Goal: Task Accomplishment & Management: Manage account settings

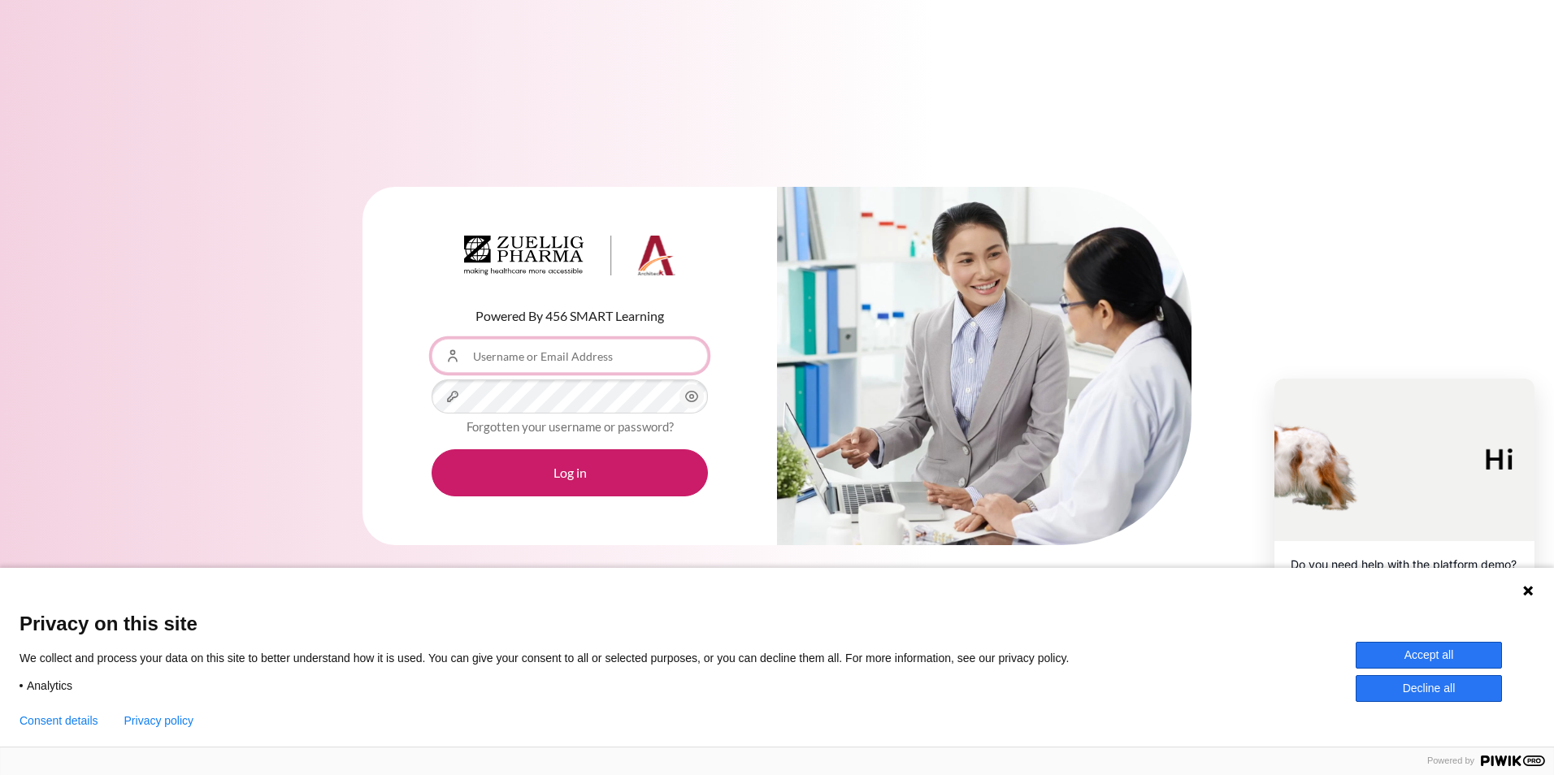
click at [608, 359] on input "Username or Email Address" at bounding box center [570, 356] width 276 height 34
type input "[EMAIL_ADDRESS][DOMAIN_NAME]"
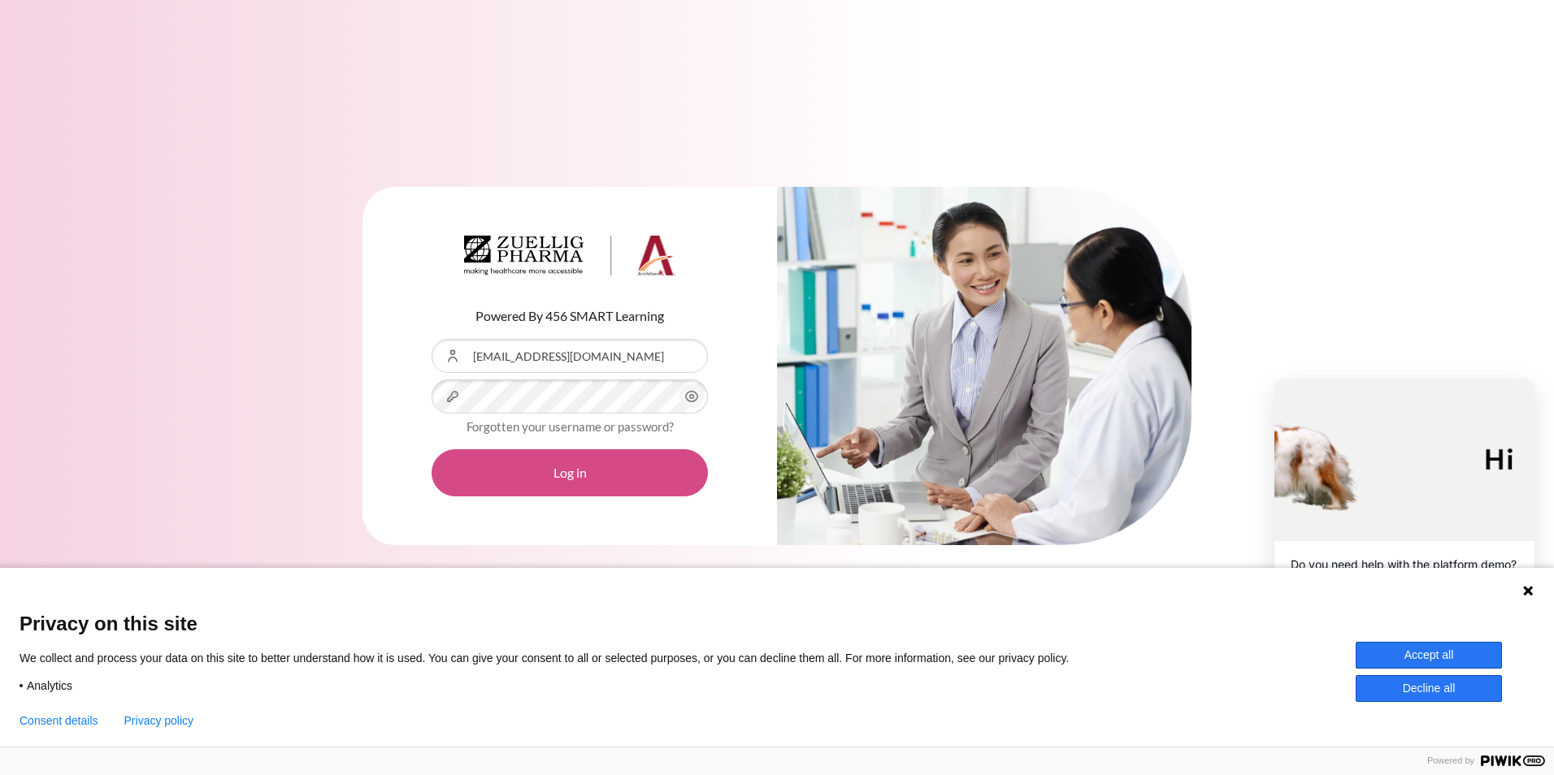
click at [559, 462] on button "Log in" at bounding box center [570, 472] width 276 height 47
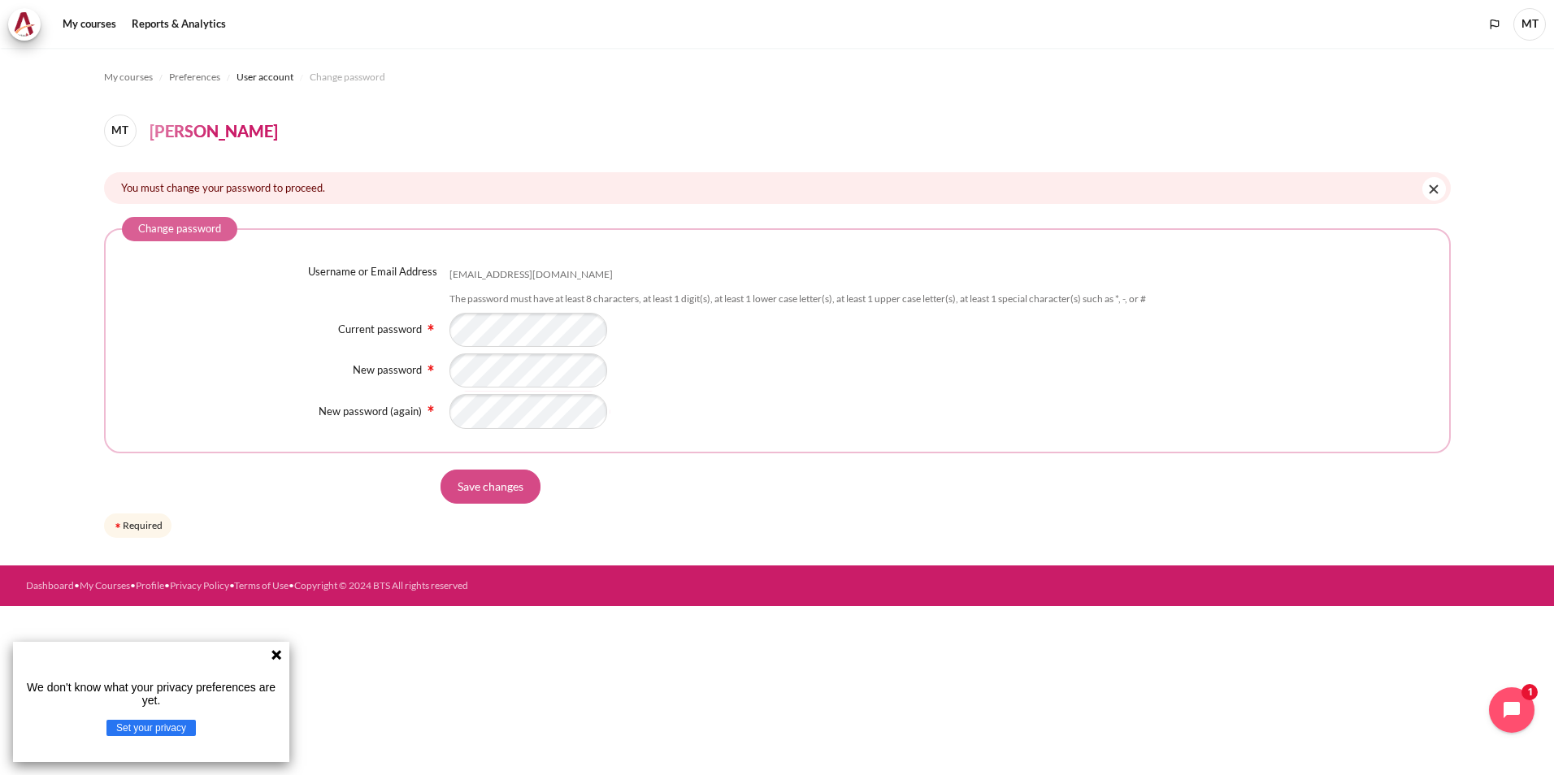
click at [509, 485] on input "Save changes" at bounding box center [490, 487] width 100 height 34
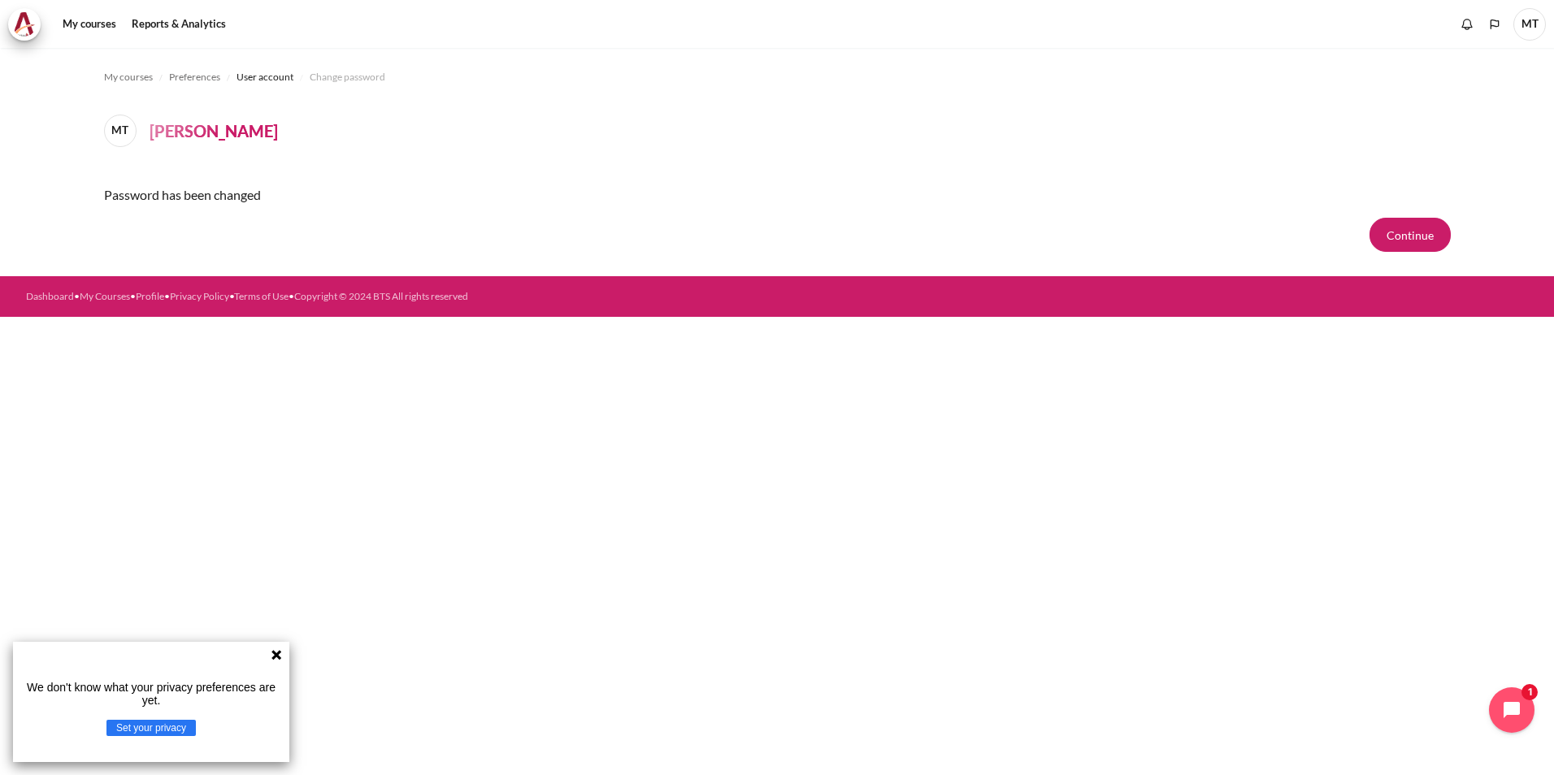
click at [423, 252] on form "Continue" at bounding box center [777, 235] width 1347 height 34
click at [1535, 29] on span "MT" at bounding box center [1529, 24] width 33 height 33
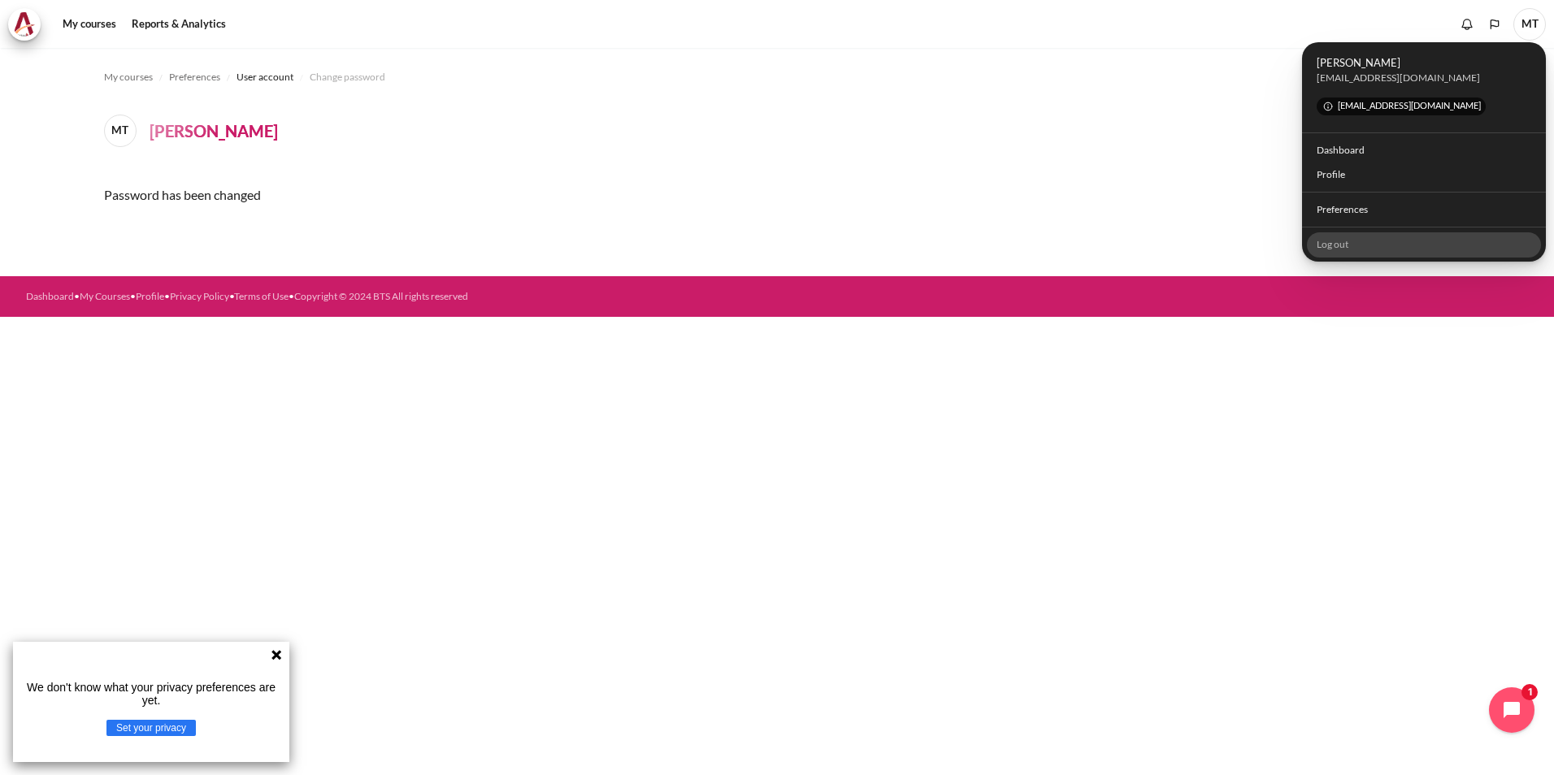
click at [1334, 246] on link "Log out" at bounding box center [1424, 244] width 235 height 25
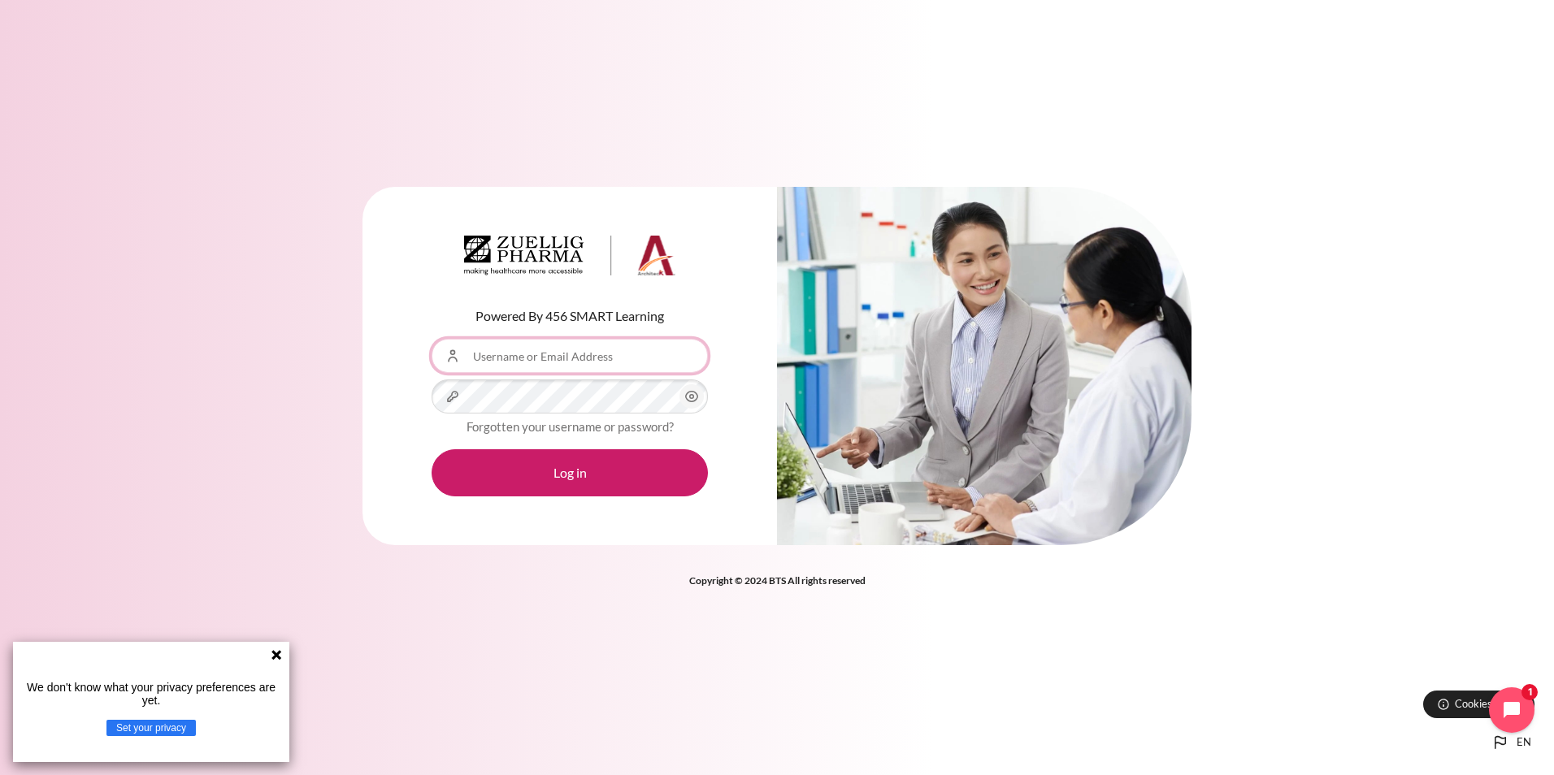
type input "[EMAIL_ADDRESS][DOMAIN_NAME]"
drag, startPoint x: 1499, startPoint y: 0, endPoint x: 150, endPoint y: 729, distance: 1533.4
click at [150, 729] on button "Set your privacy" at bounding box center [150, 728] width 89 height 16
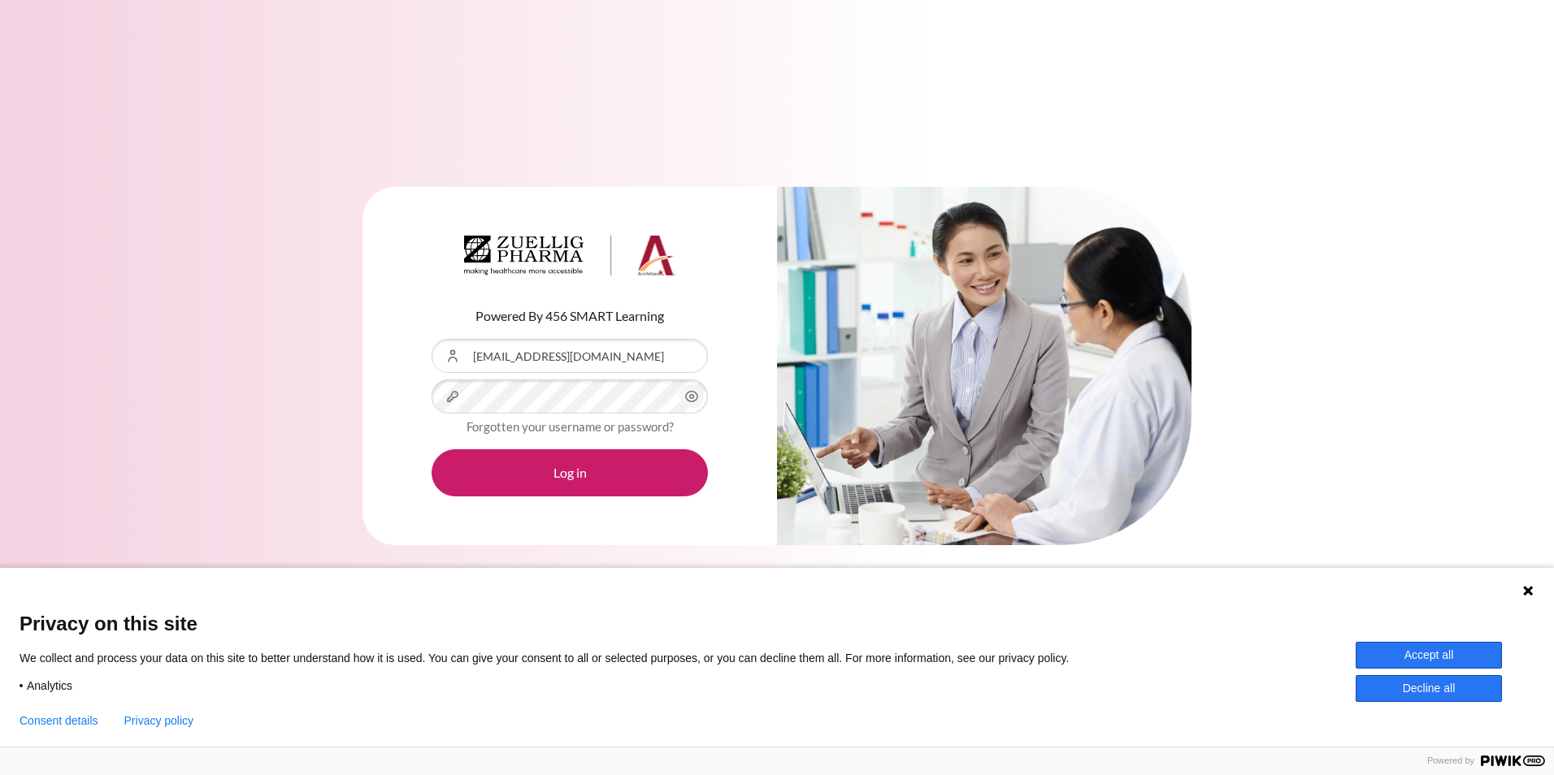
click at [1421, 653] on button "Accept all" at bounding box center [1429, 655] width 146 height 27
